Goal: Information Seeking & Learning: Learn about a topic

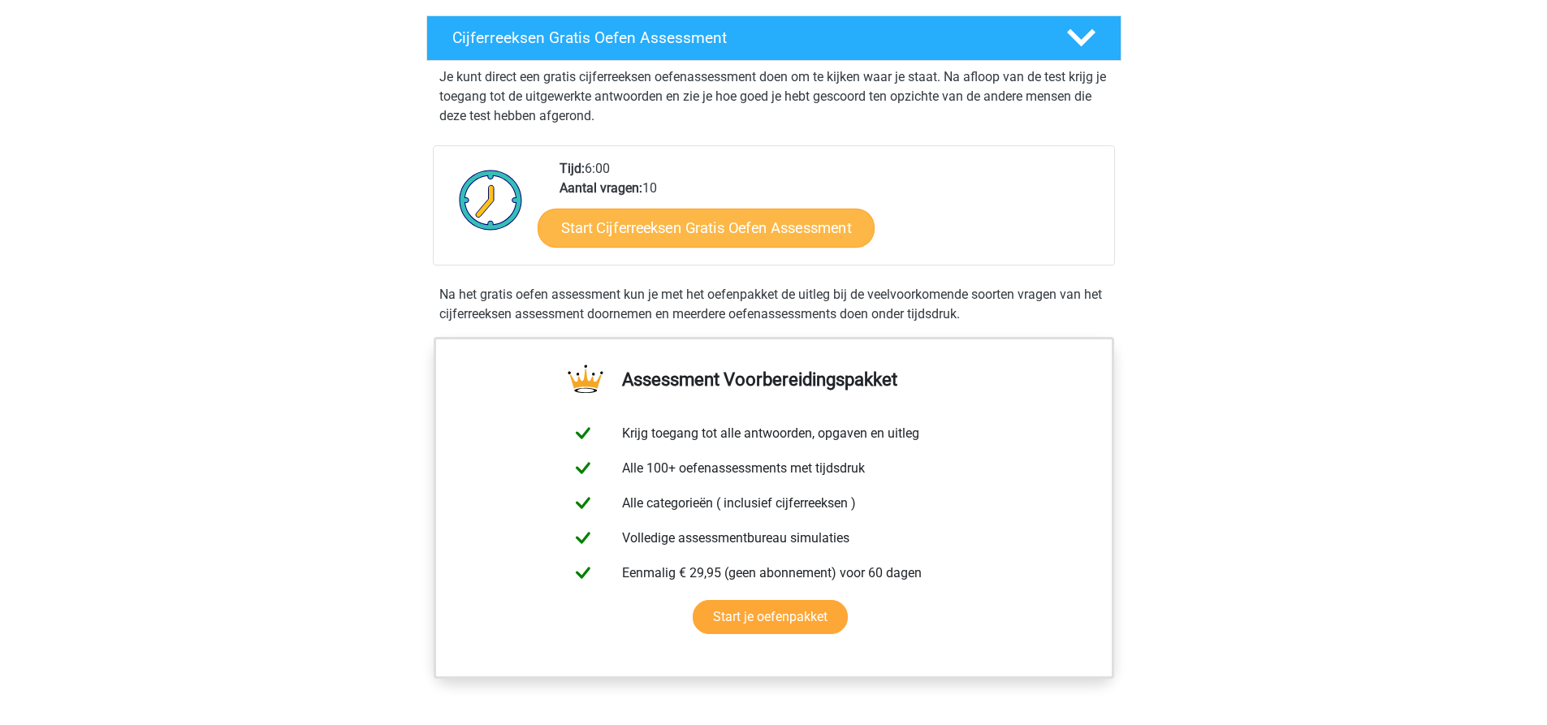
scroll to position [244, 0]
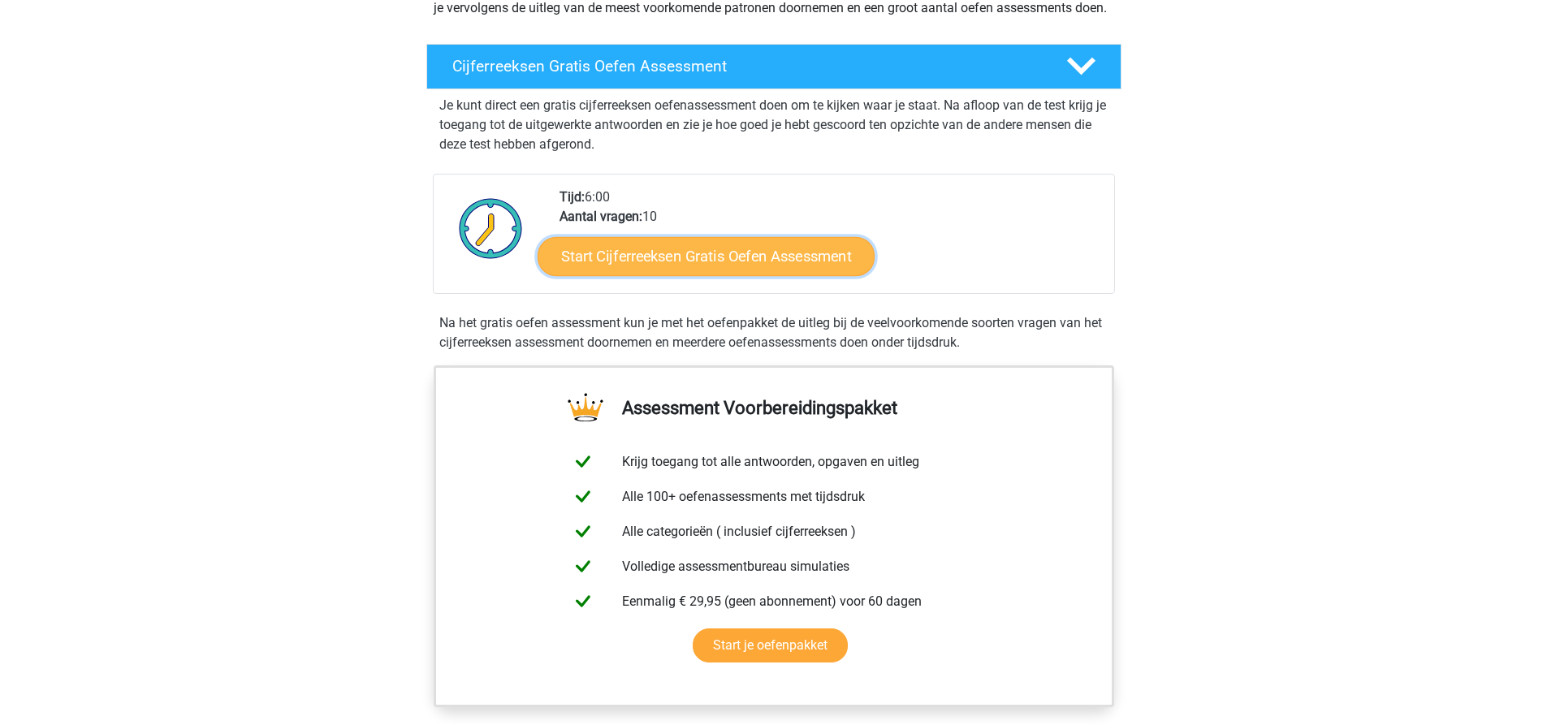
click at [695, 274] on link "Start Cijferreeksen Gratis Oefen Assessment" at bounding box center [706, 255] width 337 height 39
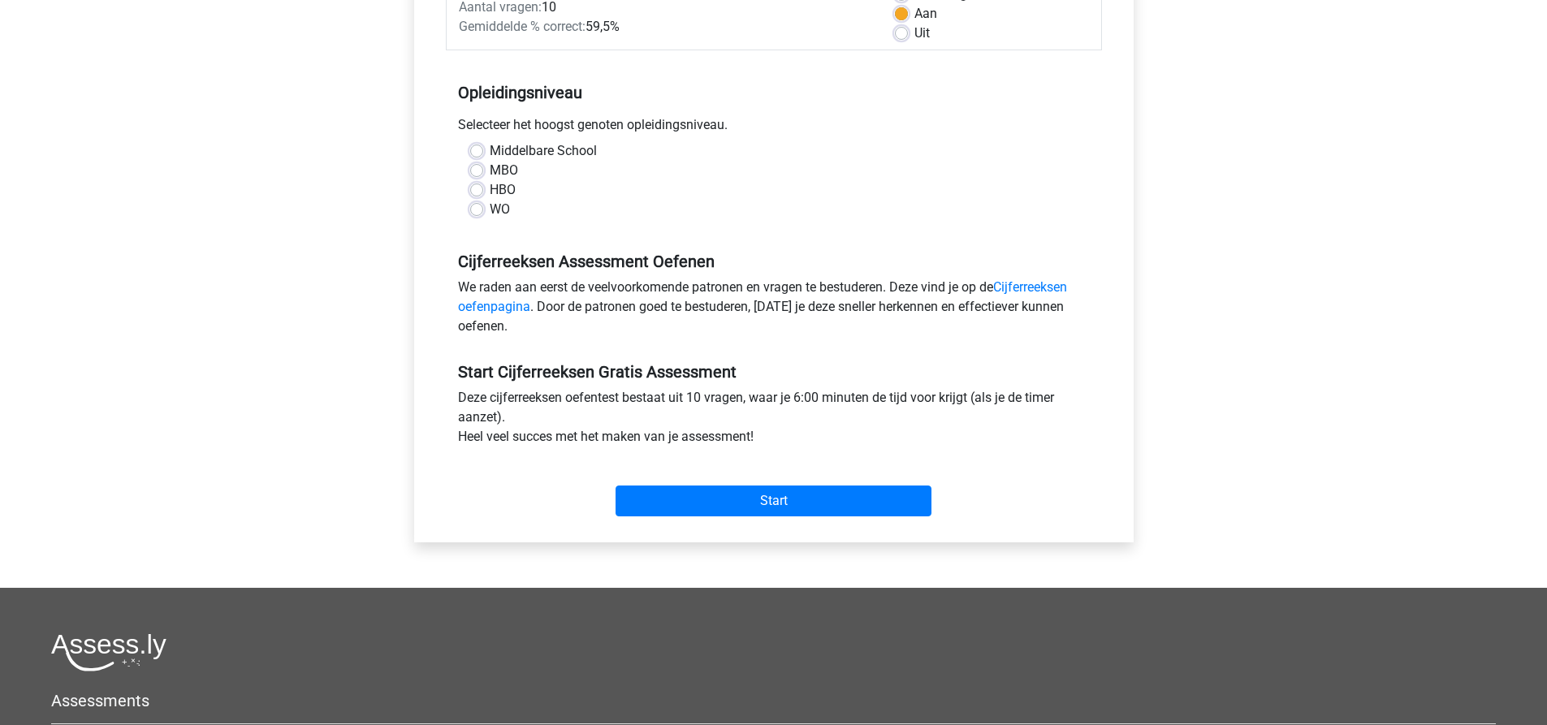
scroll to position [162, 0]
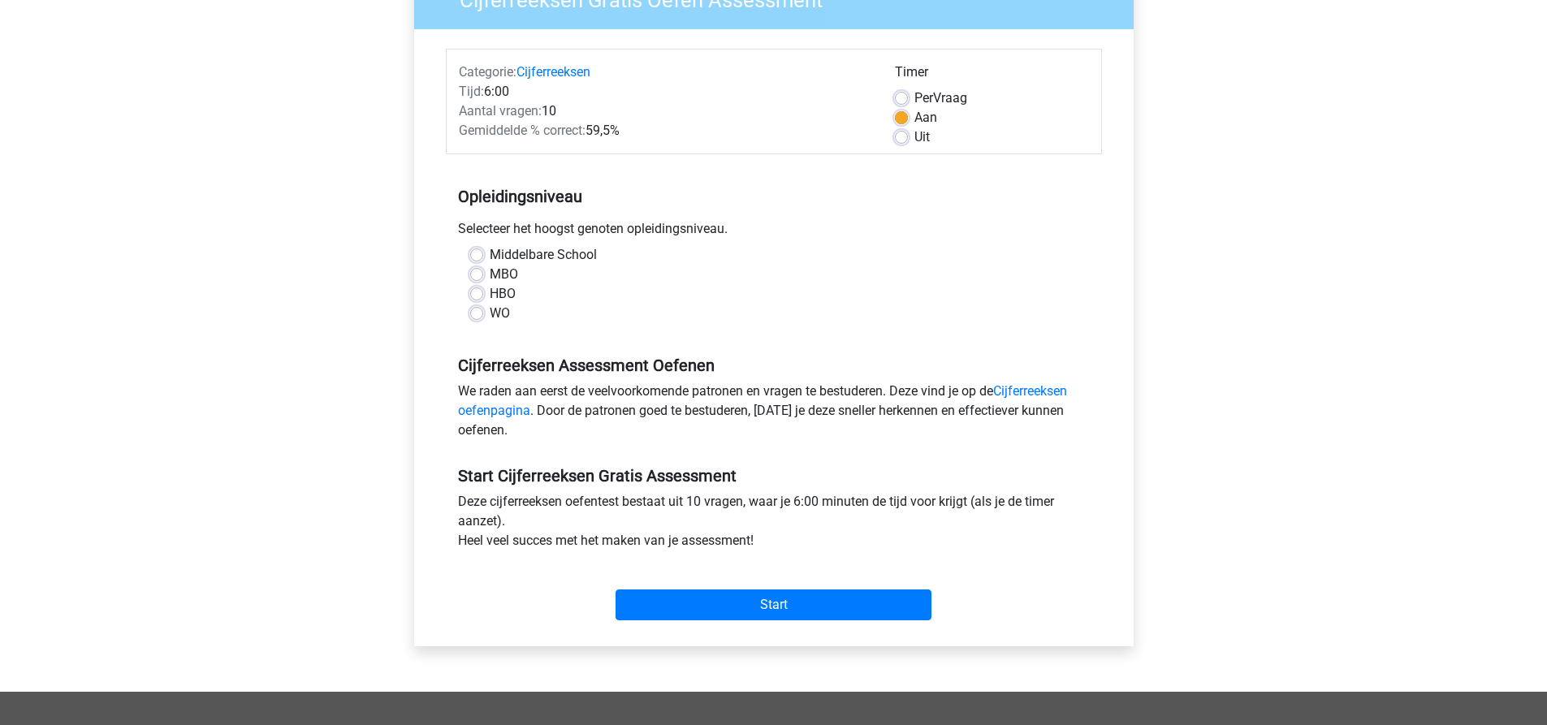
click at [479, 266] on div "MBO" at bounding box center [774, 274] width 608 height 19
click at [490, 275] on label "MBO" at bounding box center [504, 274] width 28 height 19
click at [478, 275] on input "MBO" at bounding box center [476, 273] width 13 height 16
radio input "true"
click at [758, 601] on input "Start" at bounding box center [774, 605] width 316 height 31
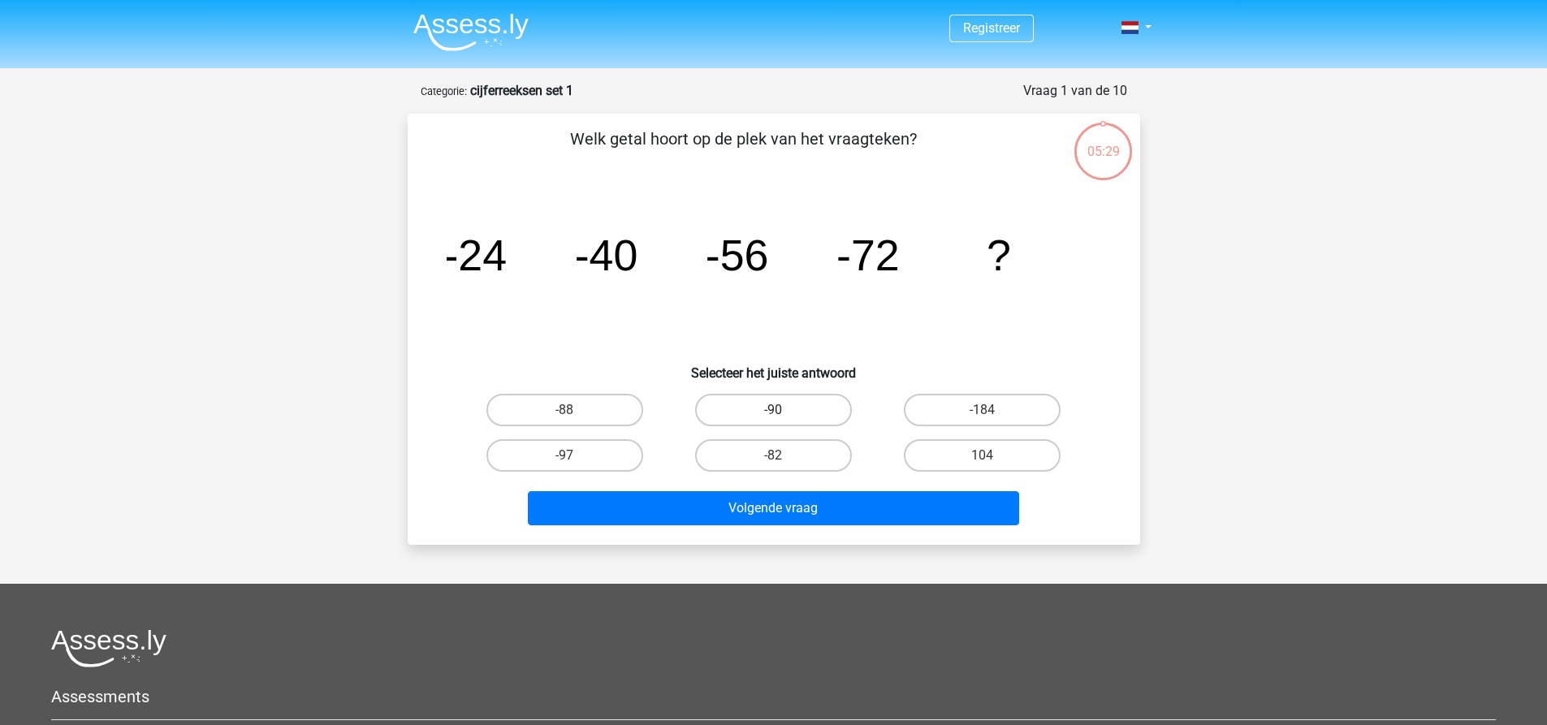
click at [737, 405] on label "-90" at bounding box center [773, 410] width 157 height 32
click at [773, 410] on input "-90" at bounding box center [778, 415] width 11 height 11
radio input "true"
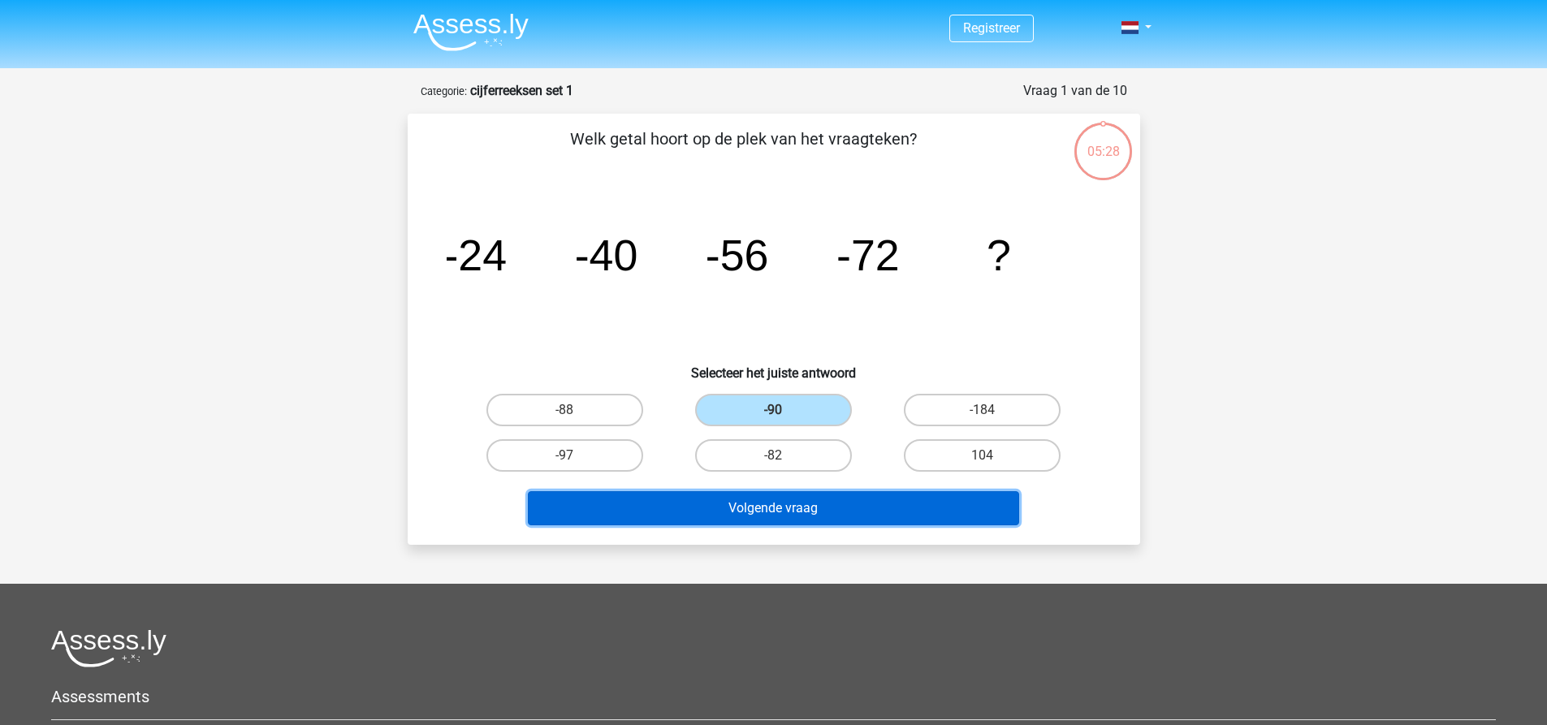
click at [720, 504] on button "Volgende vraag" at bounding box center [773, 508] width 491 height 34
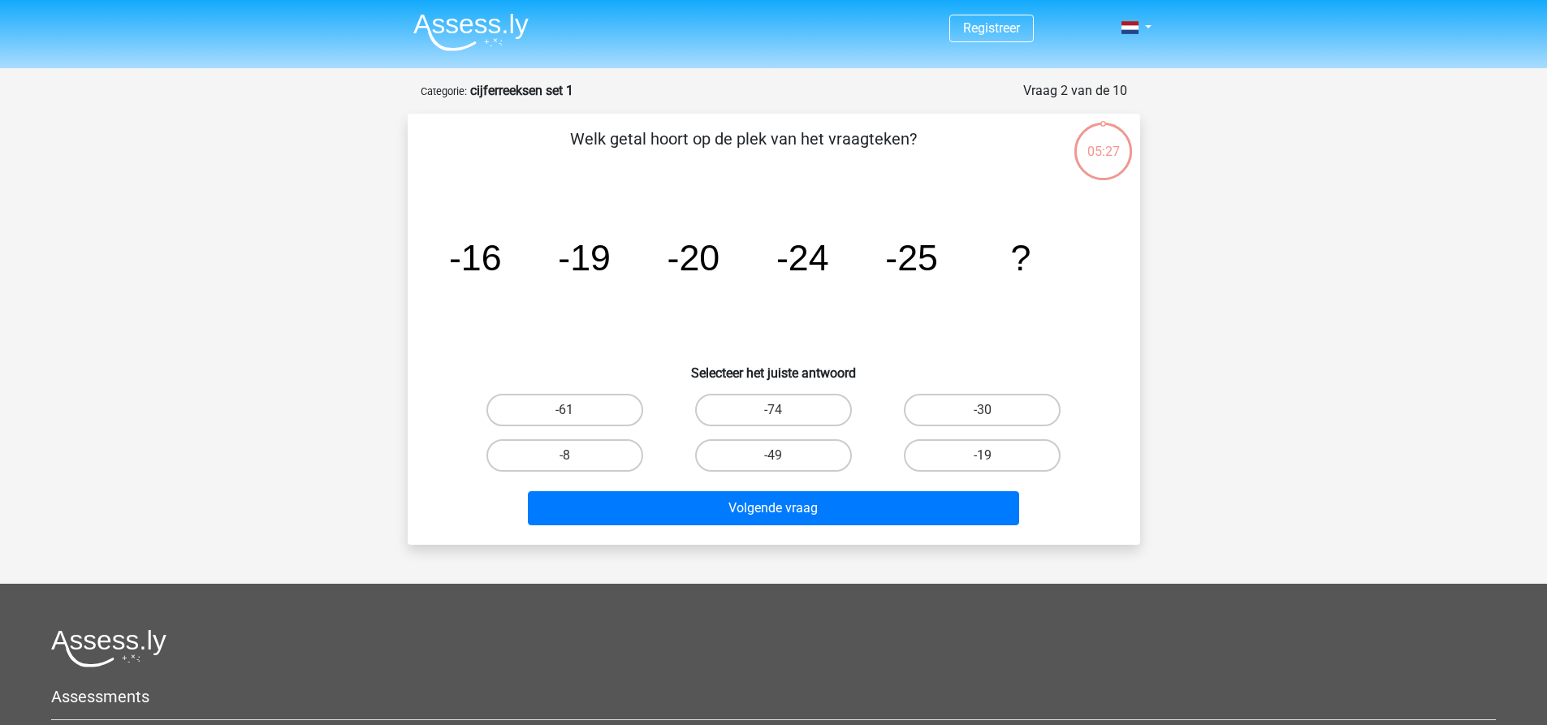
scroll to position [81, 0]
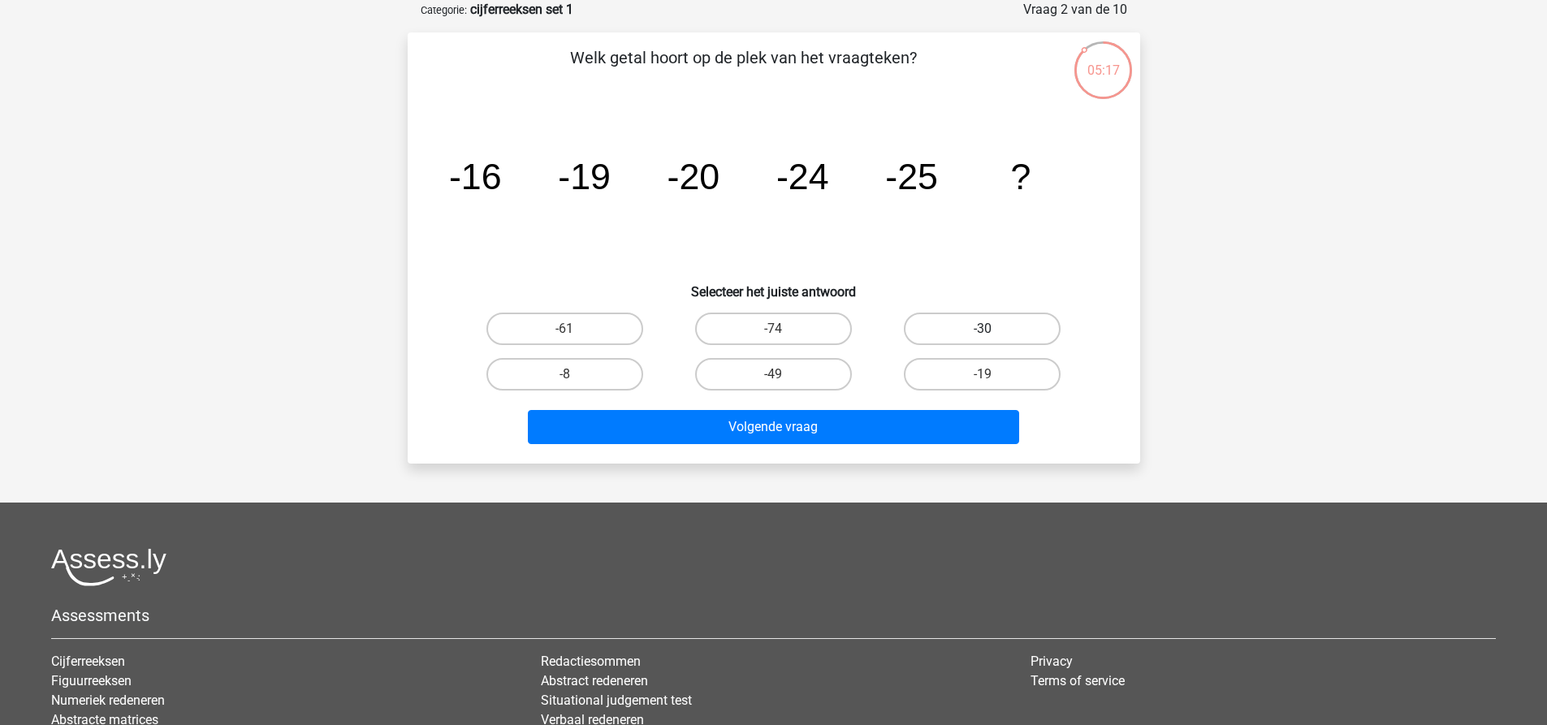
click at [983, 325] on label "-30" at bounding box center [982, 329] width 157 height 32
click at [983, 329] on input "-30" at bounding box center [988, 334] width 11 height 11
radio input "true"
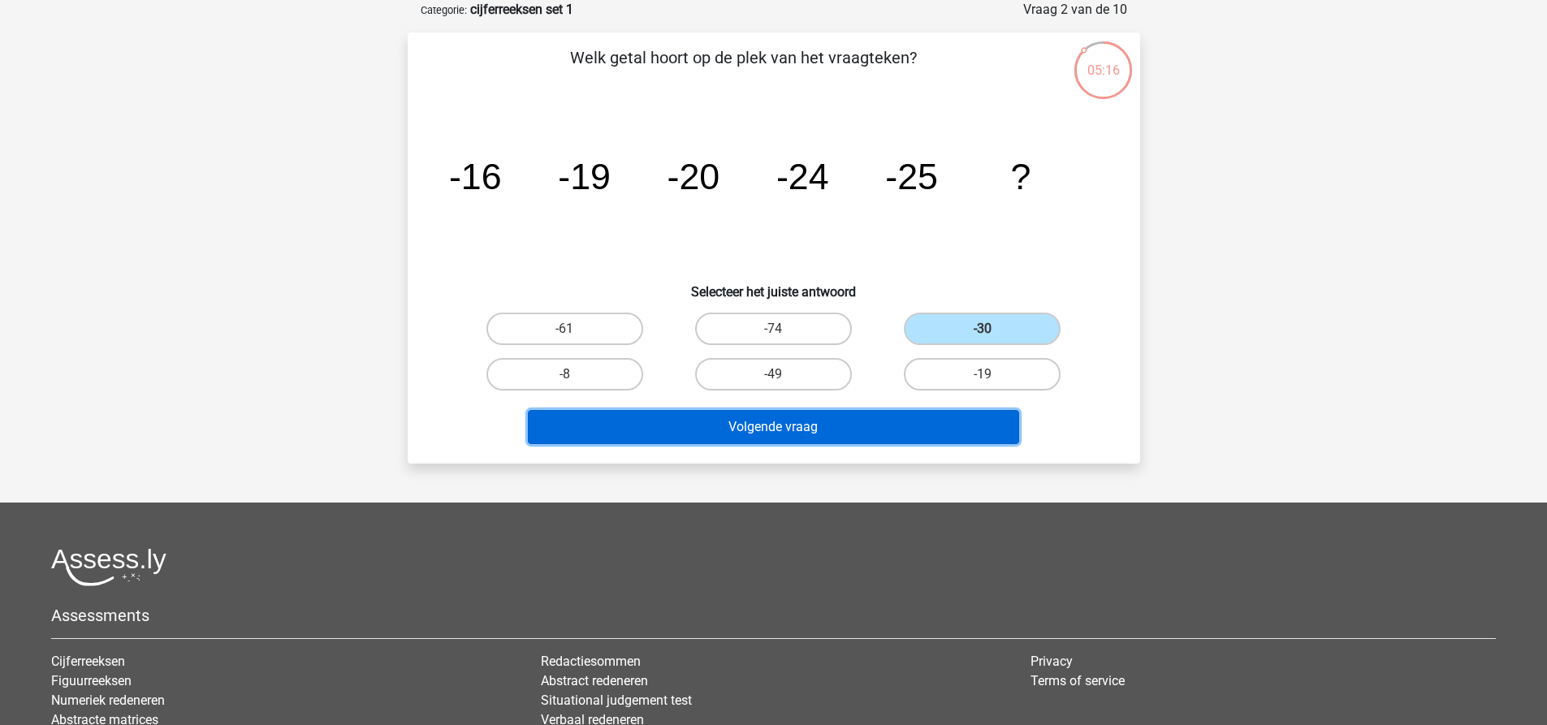
click at [879, 429] on button "Volgende vraag" at bounding box center [773, 427] width 491 height 34
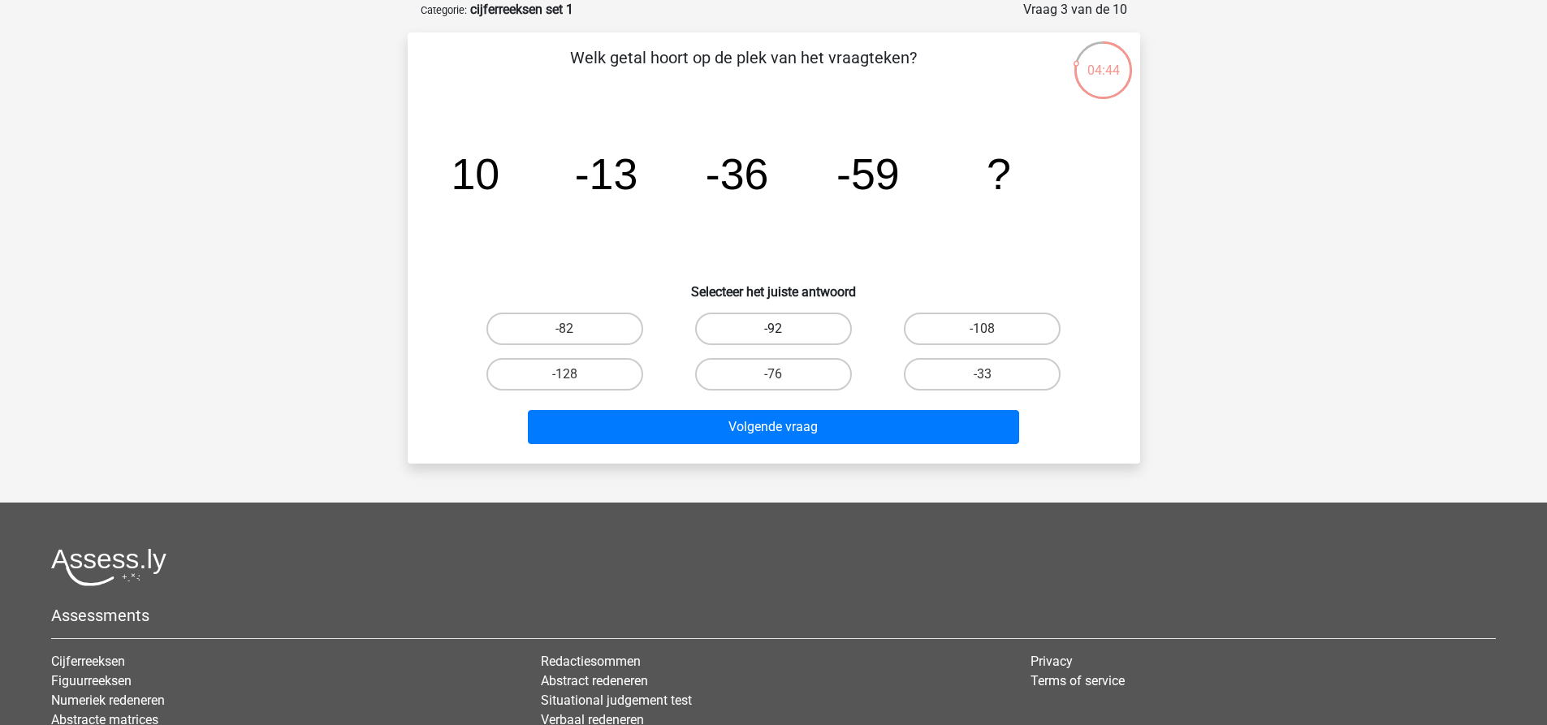
click at [729, 327] on label "-92" at bounding box center [773, 329] width 157 height 32
click at [773, 329] on input "-92" at bounding box center [778, 334] width 11 height 11
radio input "true"
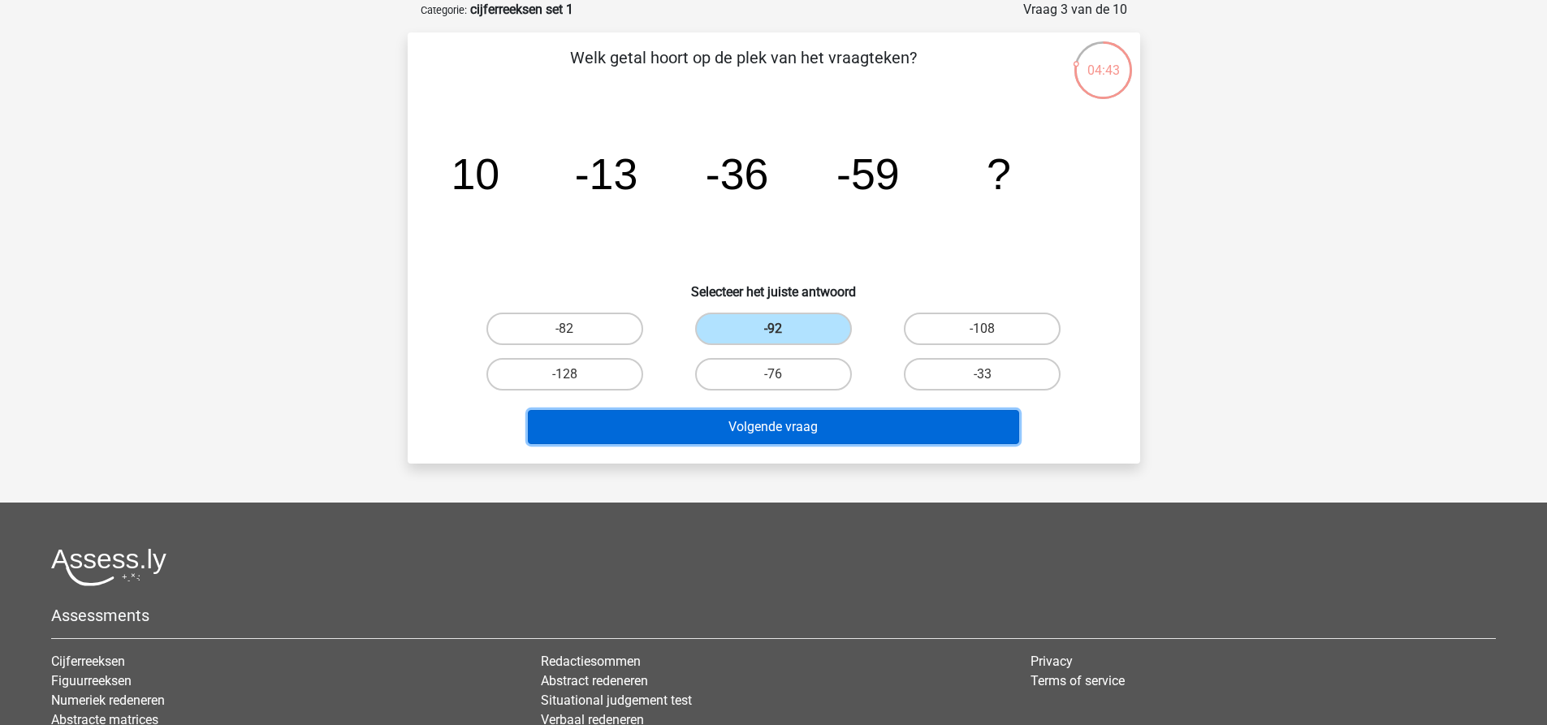
click at [717, 422] on button "Volgende vraag" at bounding box center [773, 427] width 491 height 34
